Goal: Book appointment/travel/reservation

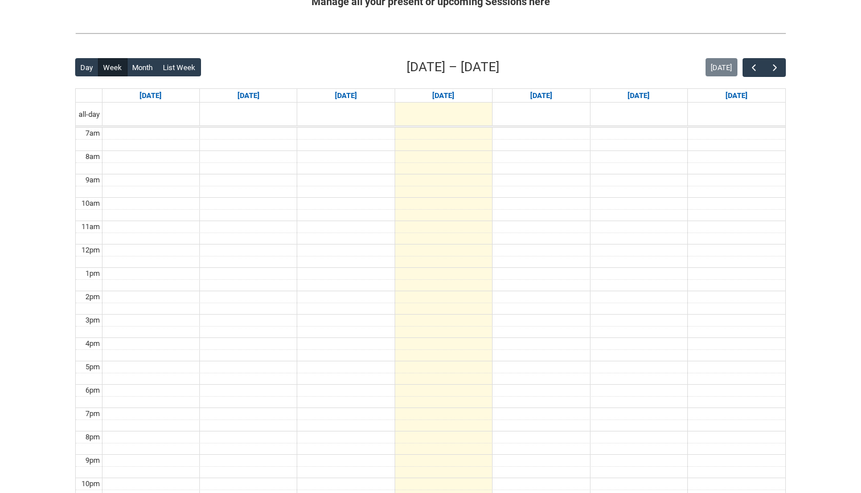
scroll to position [240, 0]
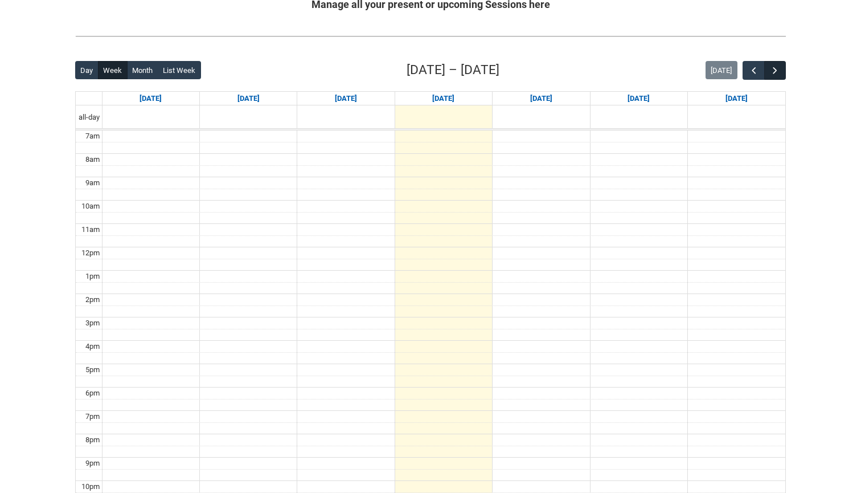
click at [778, 74] on span "button" at bounding box center [775, 70] width 11 height 11
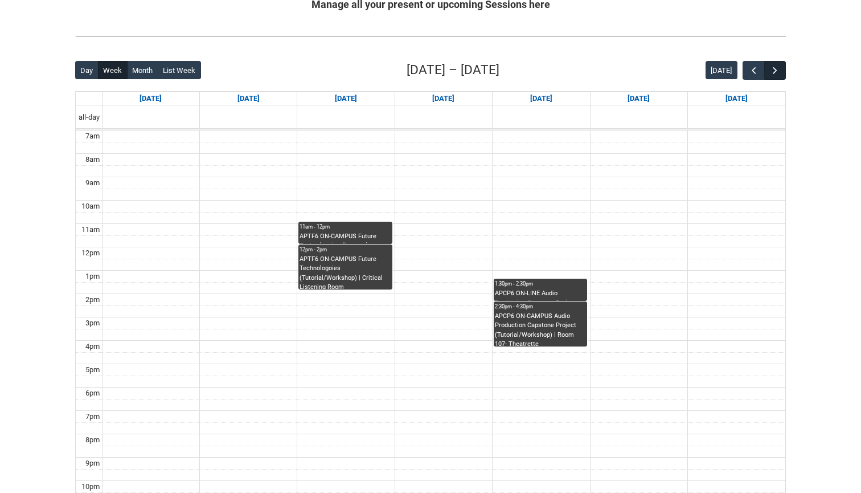
click at [777, 74] on span "button" at bounding box center [775, 70] width 11 height 11
click at [741, 71] on div "[DATE]" at bounding box center [746, 70] width 80 height 19
click at [745, 71] on button "button" at bounding box center [754, 70] width 22 height 19
click at [746, 71] on button "button" at bounding box center [754, 70] width 22 height 19
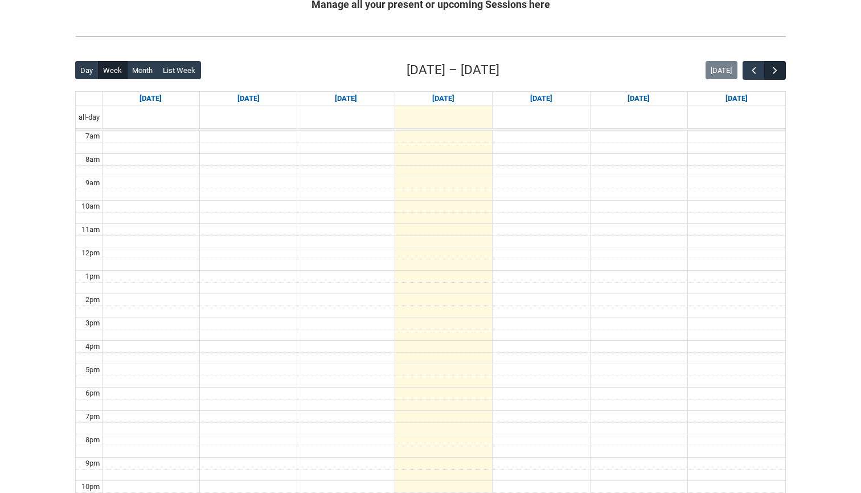
click at [775, 71] on span "button" at bounding box center [775, 70] width 11 height 11
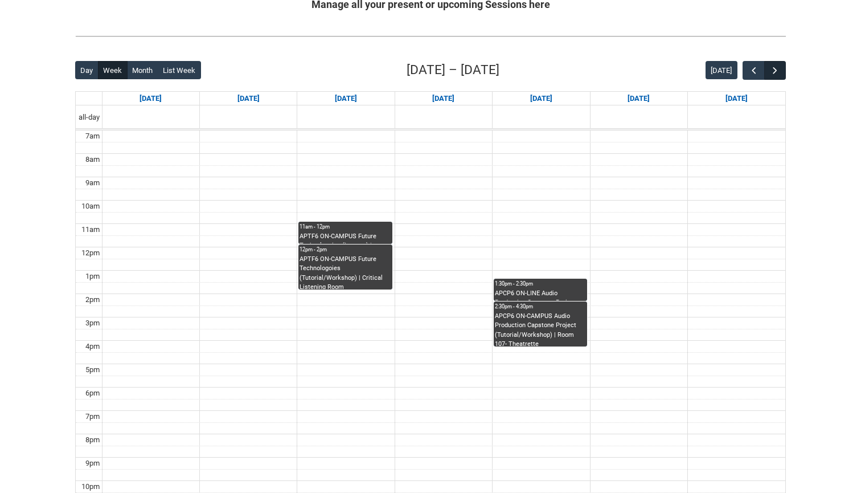
click at [775, 71] on span "button" at bounding box center [775, 70] width 11 height 11
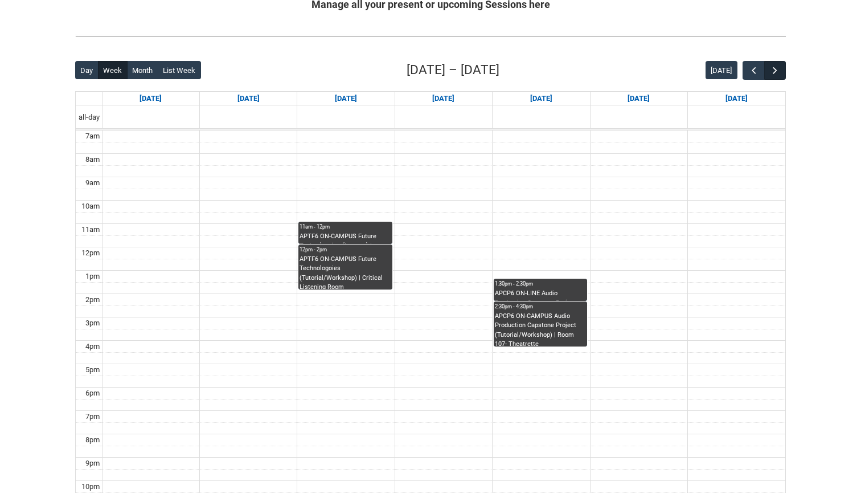
click at [775, 71] on span "button" at bounding box center [775, 70] width 11 height 11
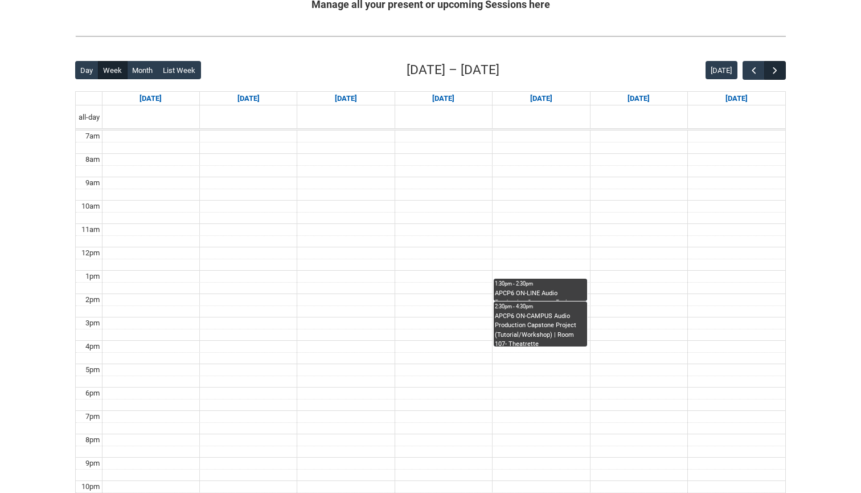
click at [775, 71] on span "button" at bounding box center [775, 70] width 11 height 11
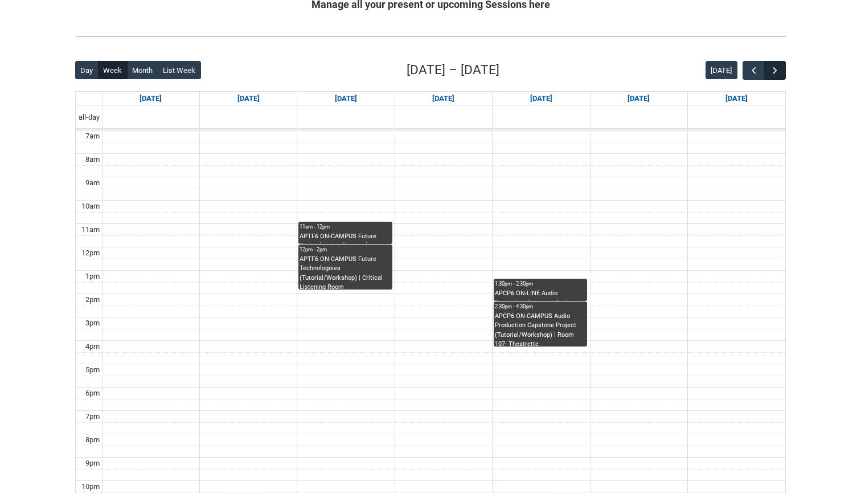
click at [776, 70] on span "button" at bounding box center [775, 70] width 11 height 11
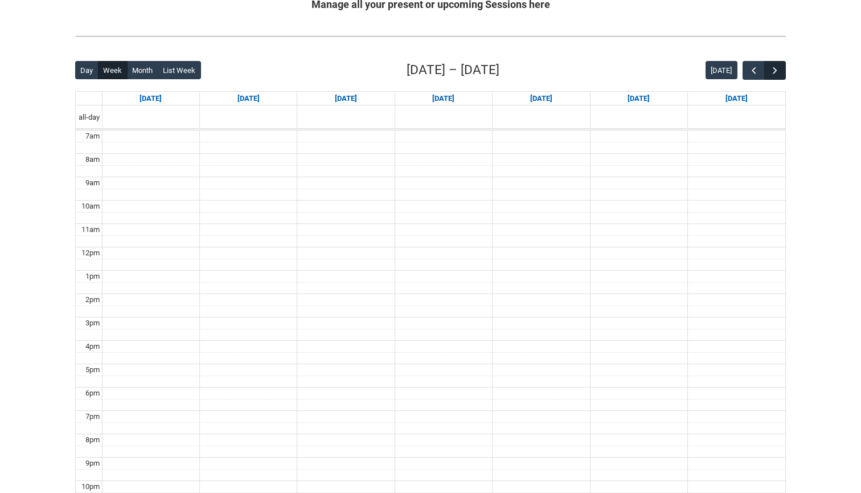
click at [776, 70] on span "button" at bounding box center [775, 70] width 11 height 11
click at [754, 68] on span "button" at bounding box center [754, 70] width 11 height 11
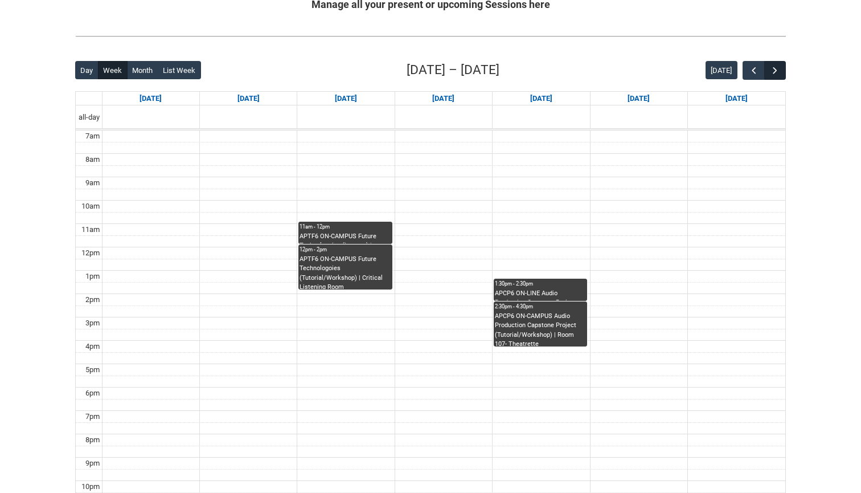
click at [781, 70] on span "button" at bounding box center [775, 70] width 11 height 11
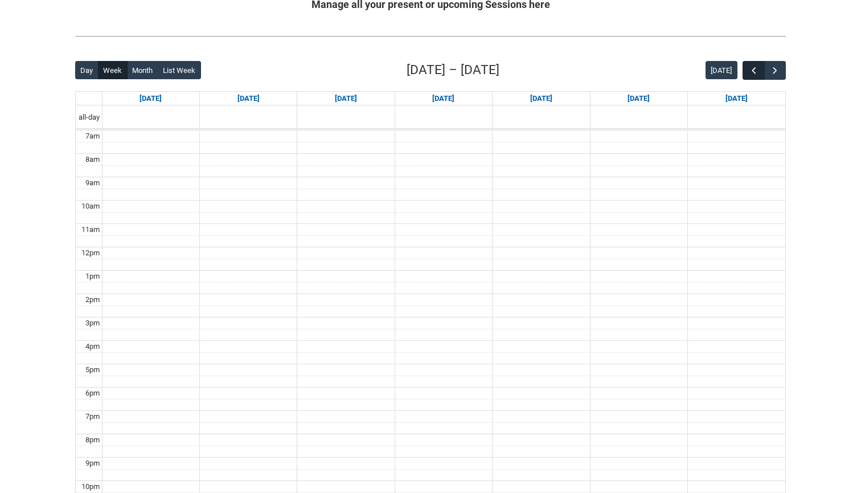
click at [755, 70] on span "button" at bounding box center [754, 70] width 11 height 11
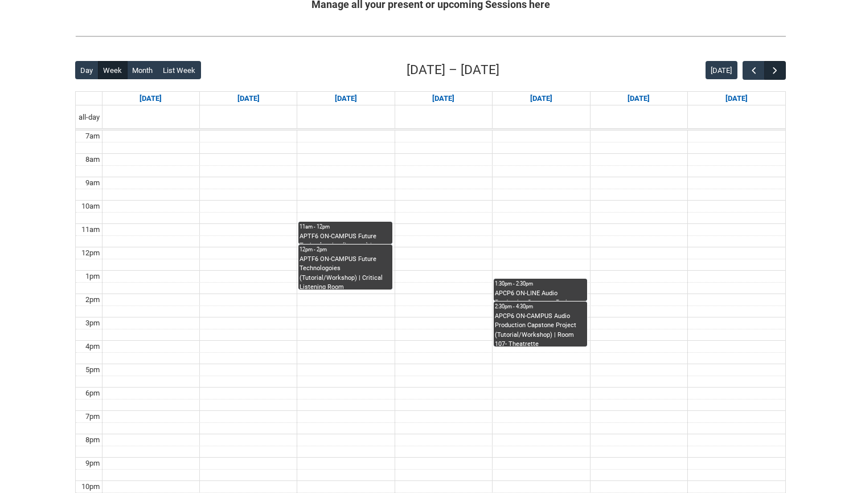
click at [777, 71] on span "button" at bounding box center [775, 70] width 11 height 11
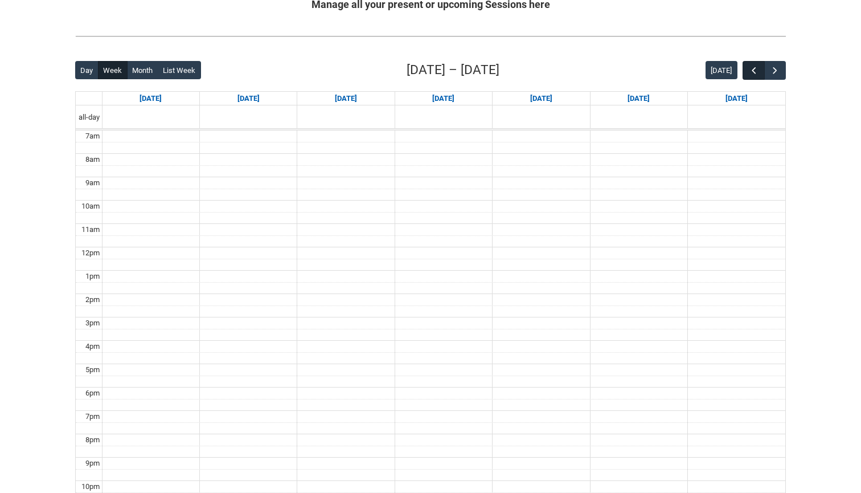
click at [750, 68] on span "button" at bounding box center [754, 70] width 11 height 11
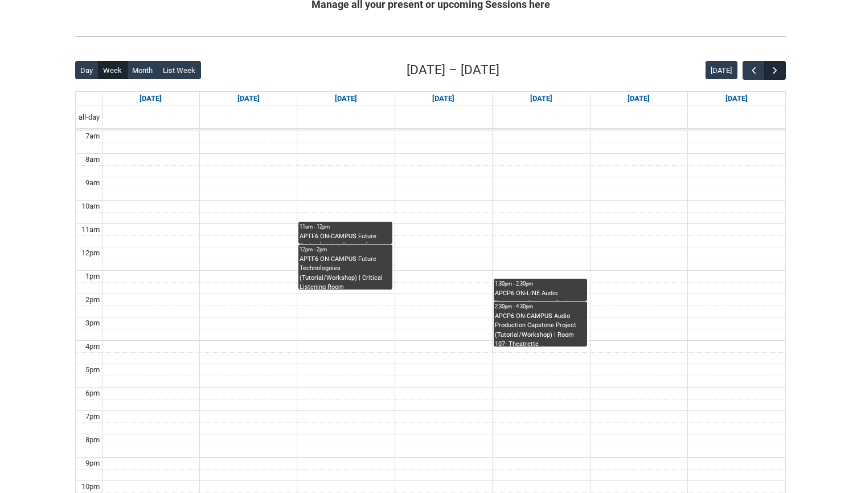
click at [777, 65] on span "button" at bounding box center [775, 70] width 11 height 11
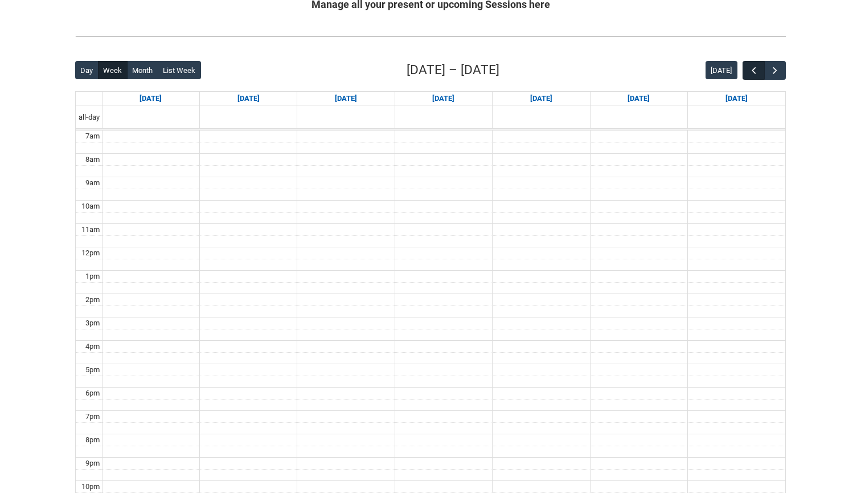
click at [749, 67] on span "button" at bounding box center [754, 70] width 11 height 11
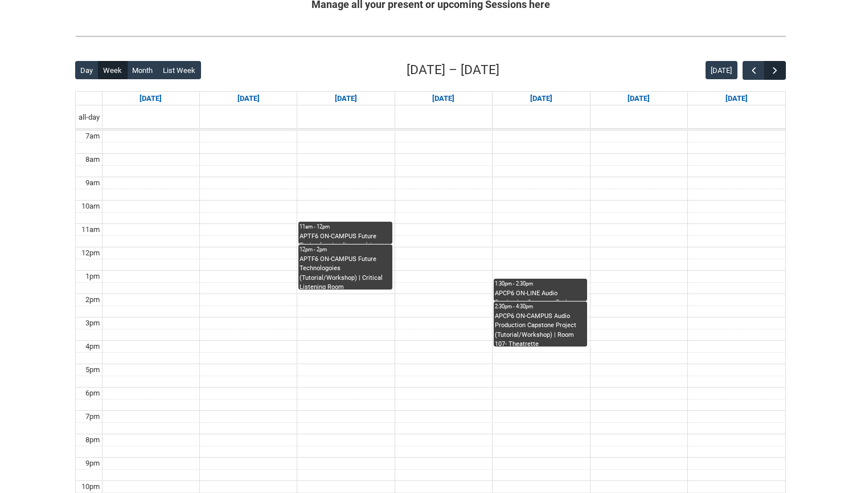
click at [783, 76] on button "button" at bounding box center [776, 70] width 22 height 19
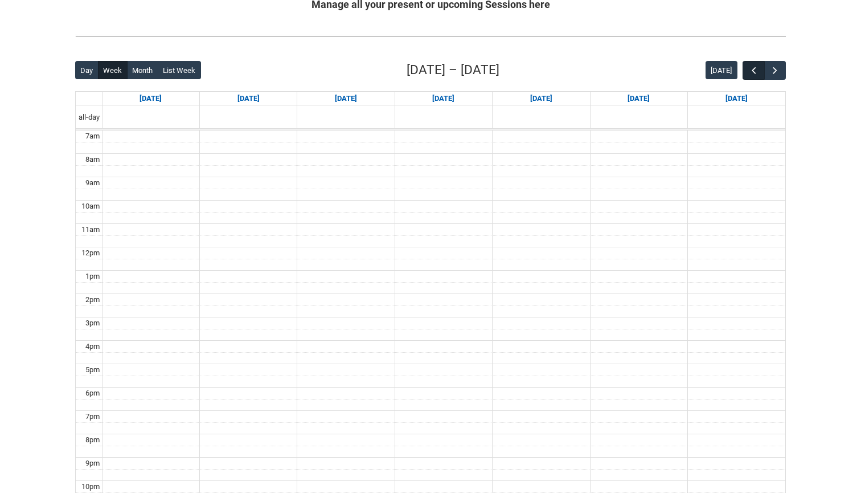
click at [749, 71] on span "button" at bounding box center [754, 70] width 11 height 11
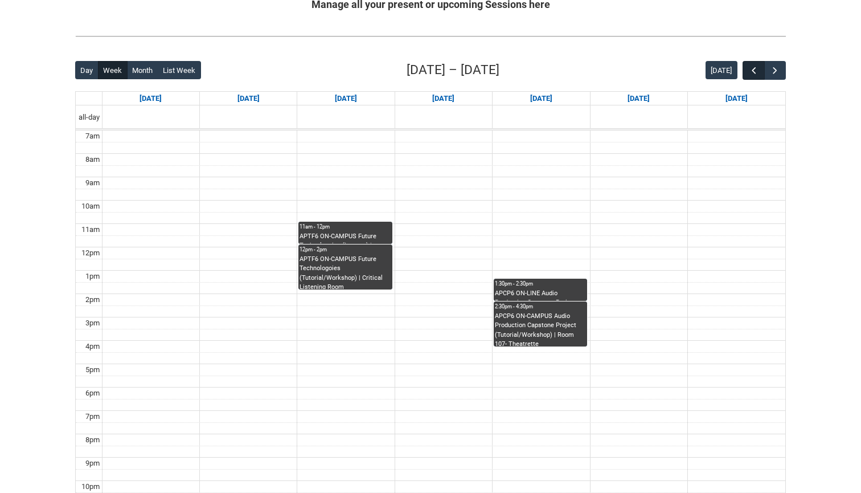
click at [749, 71] on span "button" at bounding box center [754, 70] width 11 height 11
click at [771, 71] on span "button" at bounding box center [775, 70] width 11 height 11
click at [772, 71] on span "button" at bounding box center [775, 70] width 11 height 11
